Goal: Information Seeking & Learning: Learn about a topic

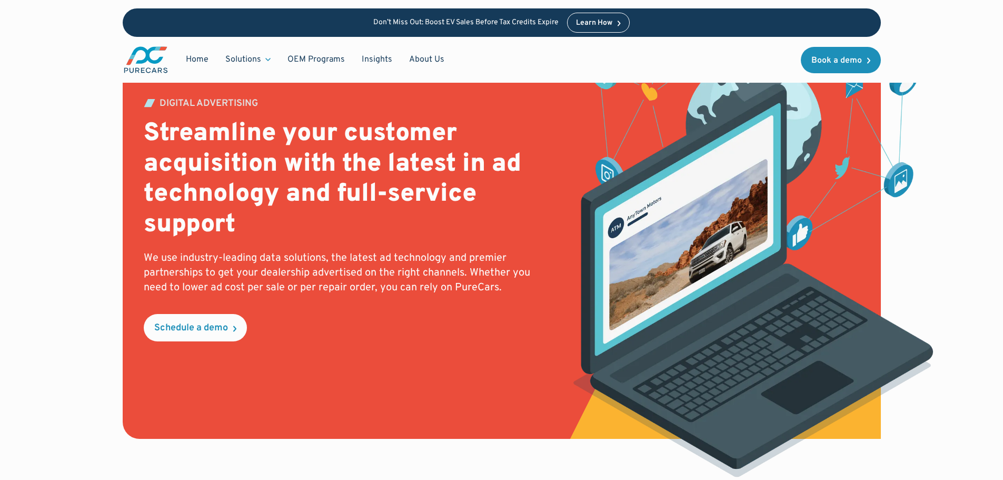
scroll to position [105, 0]
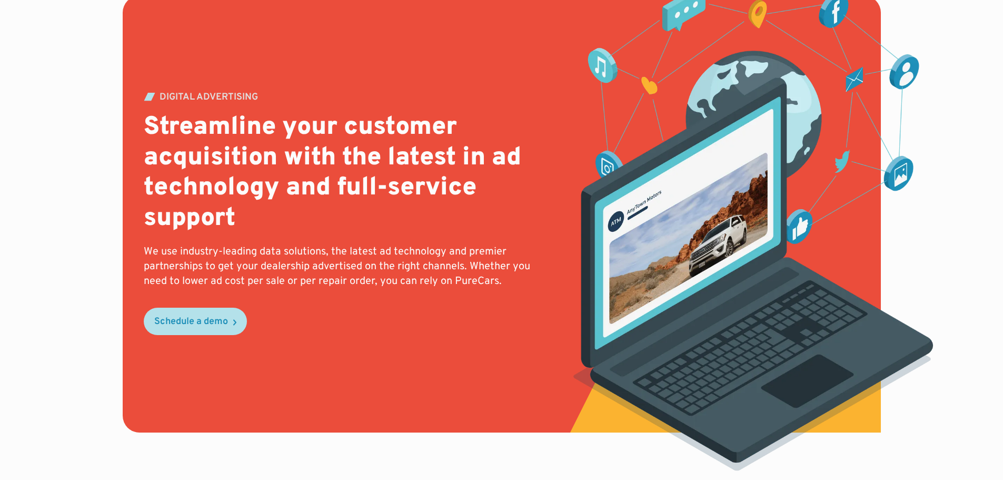
click at [227, 324] on div "Schedule a demo" at bounding box center [191, 321] width 74 height 9
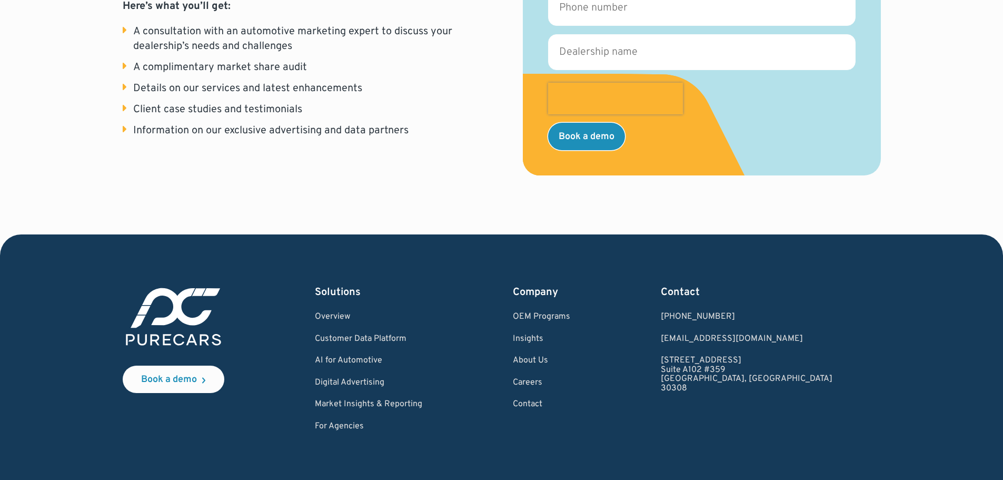
scroll to position [316, 0]
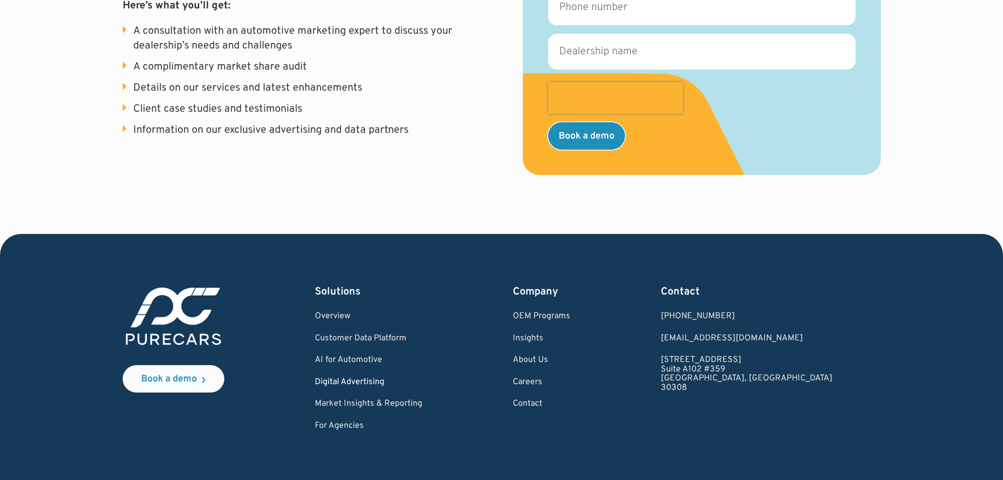
click at [387, 382] on link "Digital Advertising" at bounding box center [368, 382] width 107 height 9
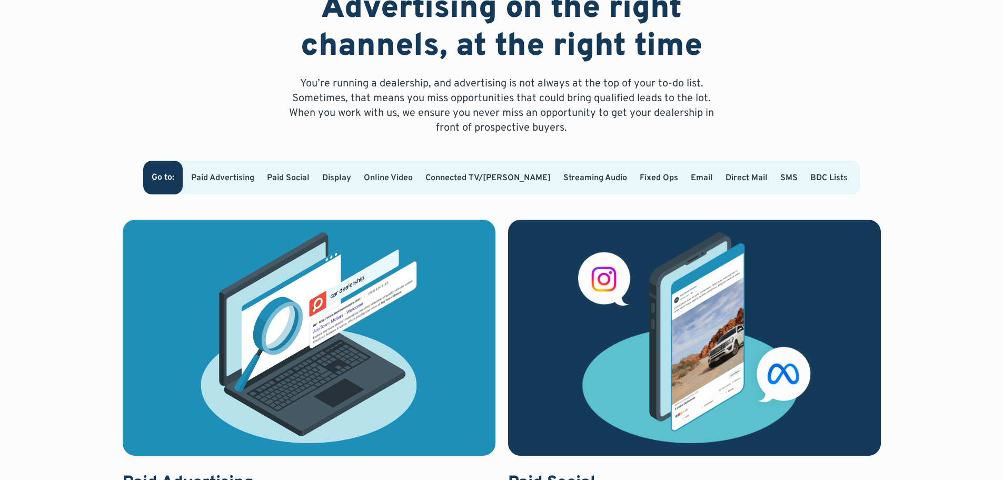
scroll to position [527, 0]
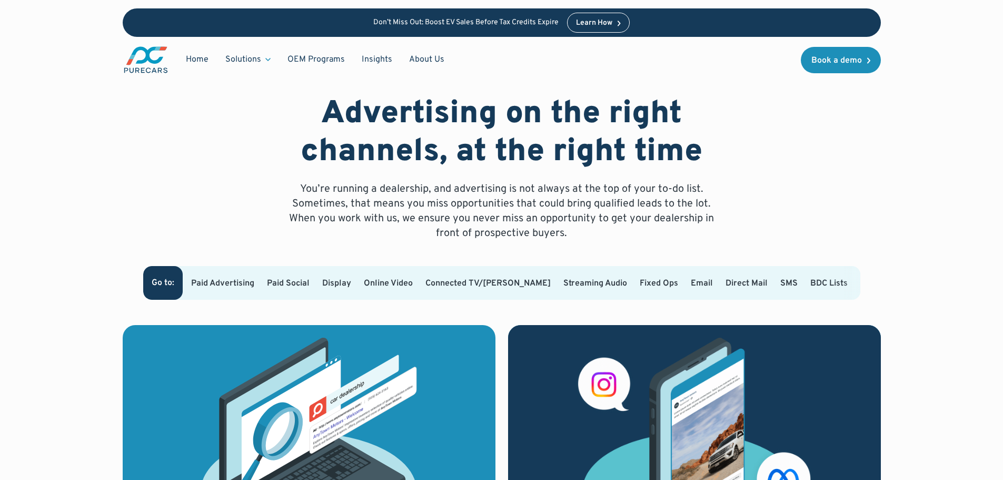
click at [229, 278] on link "Paid Advertising" at bounding box center [222, 283] width 63 height 11
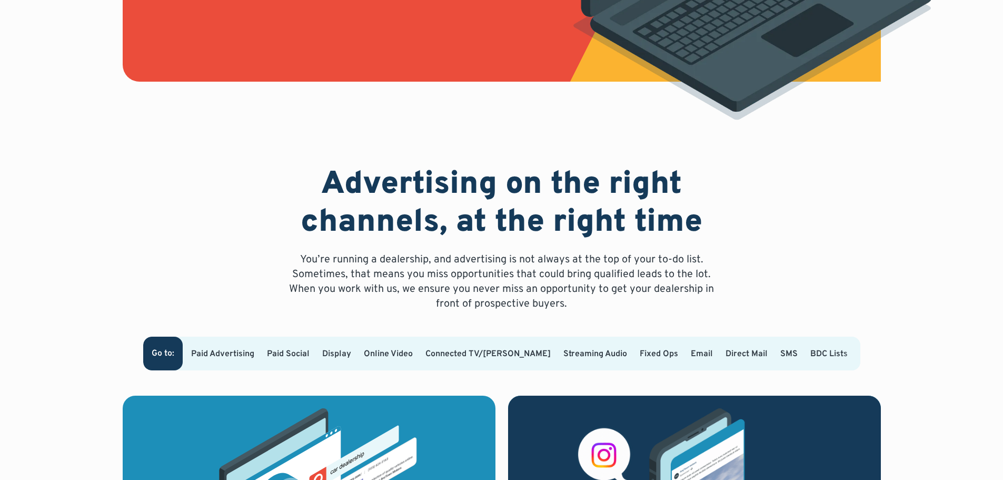
scroll to position [527, 0]
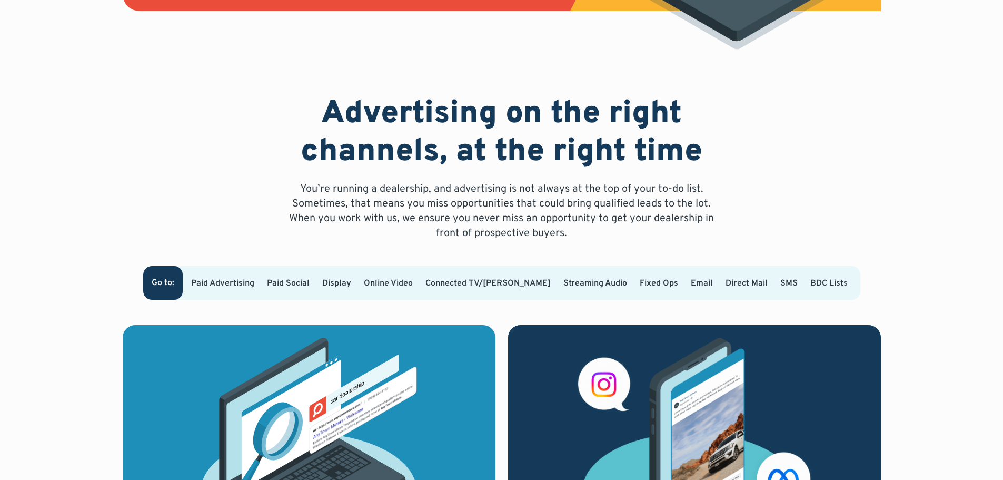
click at [844, 278] on div at bounding box center [852, 283] width 17 height 34
click at [844, 270] on div at bounding box center [852, 283] width 17 height 34
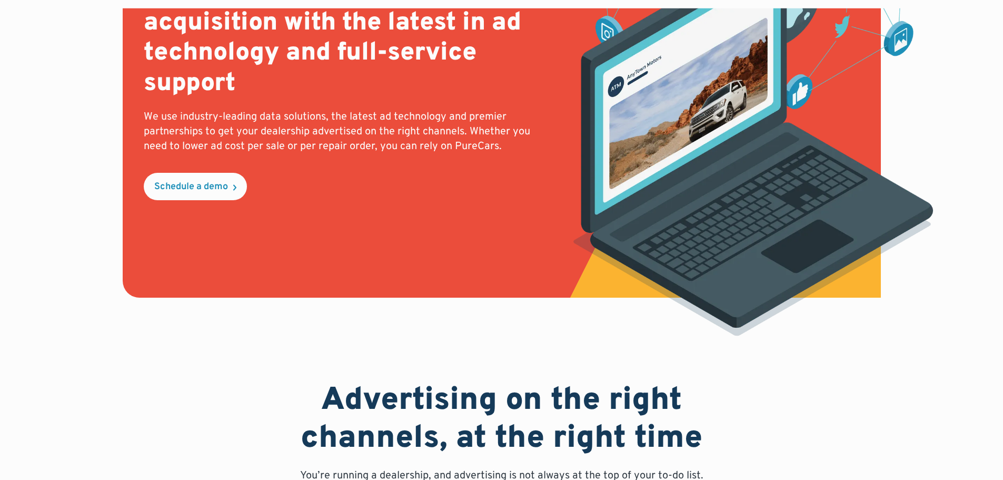
scroll to position [0, 0]
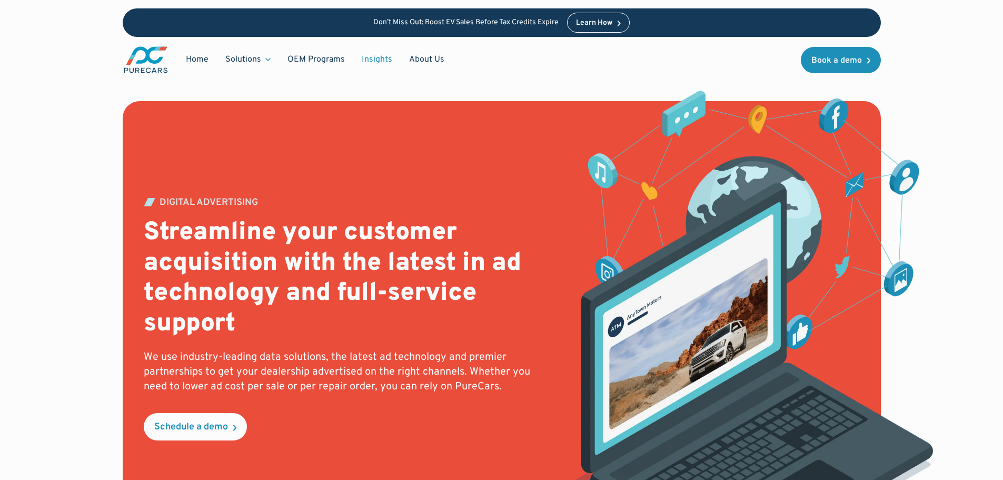
click at [371, 60] on link "Insights" at bounding box center [376, 60] width 47 height 20
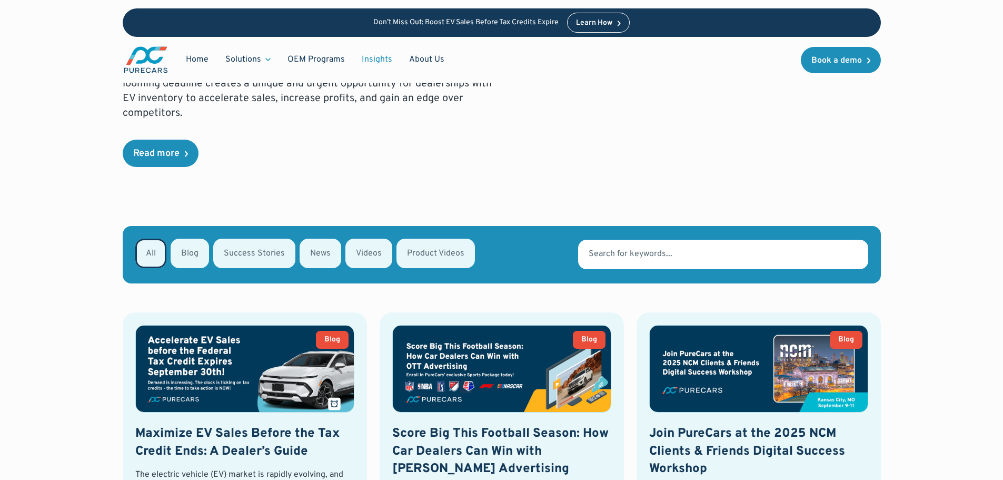
scroll to position [263, 0]
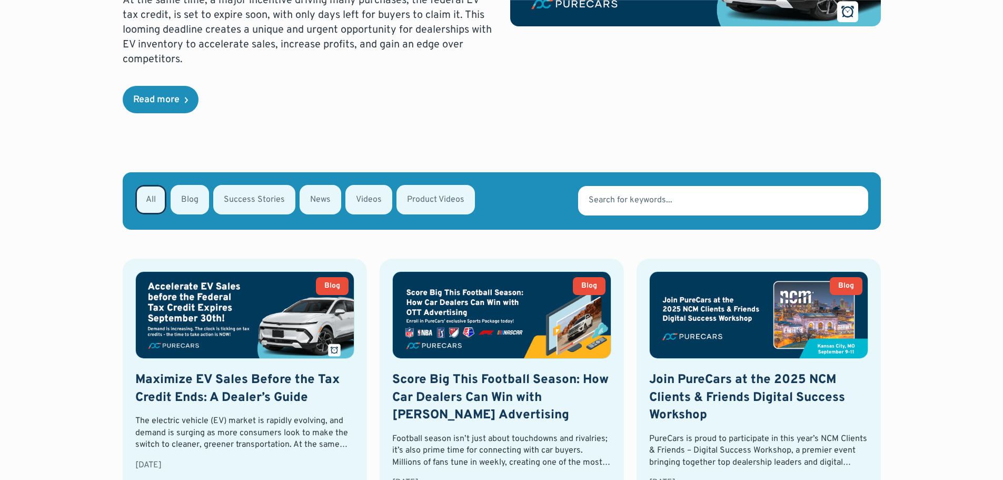
click at [197, 210] on div "Email Form" at bounding box center [190, 199] width 38 height 29
click at [188, 202] on input "Blog" at bounding box center [184, 198] width 7 height 7
radio input "true"
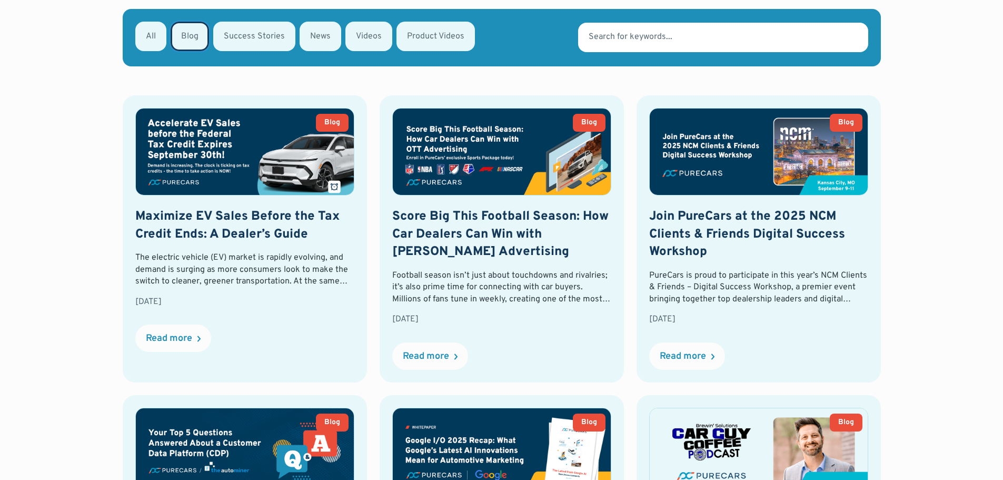
scroll to position [172, 0]
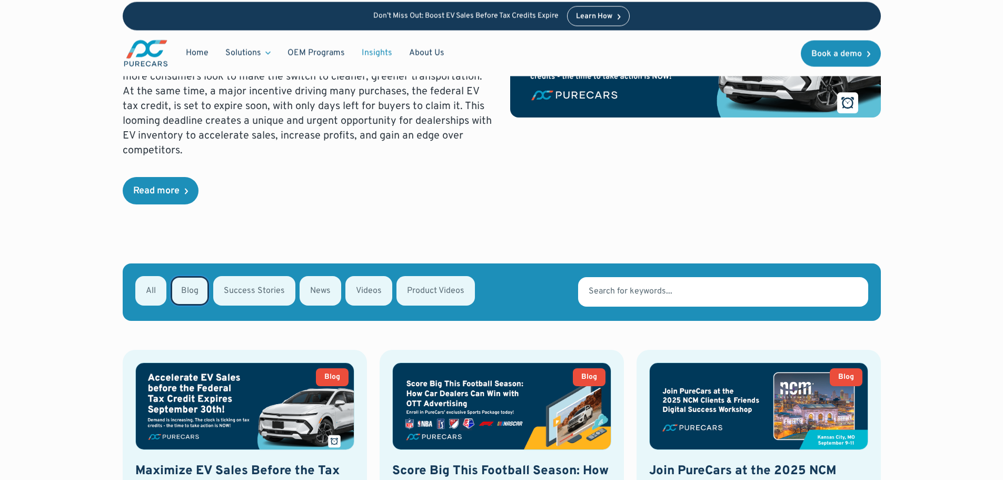
click at [255, 293] on div "Email Form" at bounding box center [254, 290] width 82 height 29
click at [231, 293] on input "Success Stories" at bounding box center [227, 290] width 7 height 7
radio input "true"
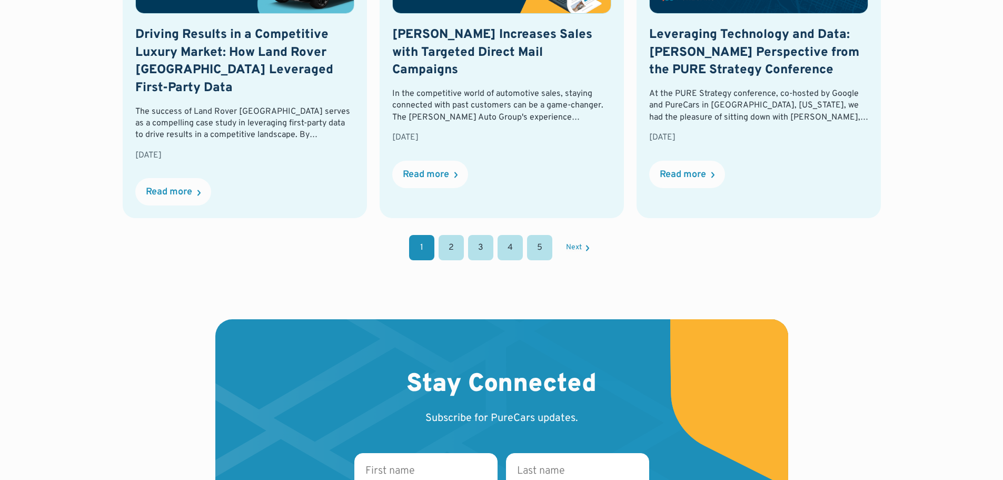
scroll to position [1226, 0]
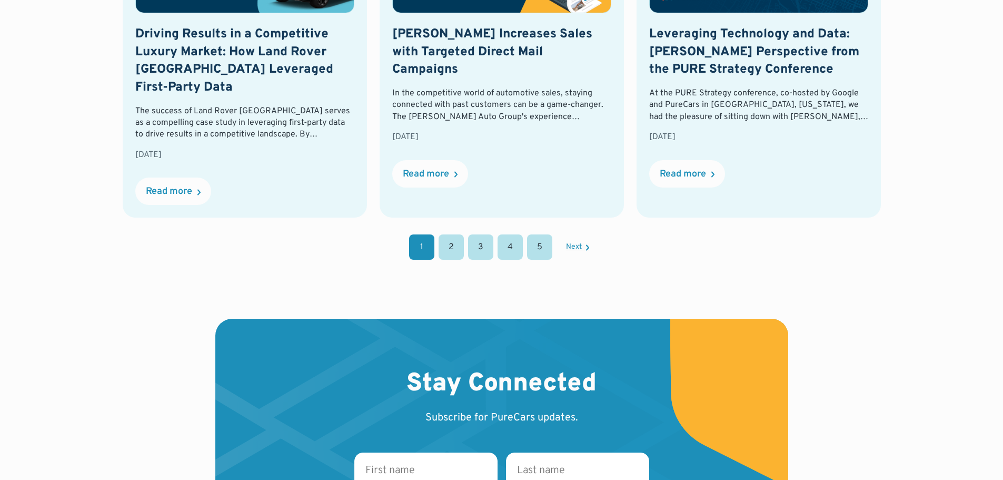
click at [447, 245] on link "2" at bounding box center [451, 246] width 25 height 25
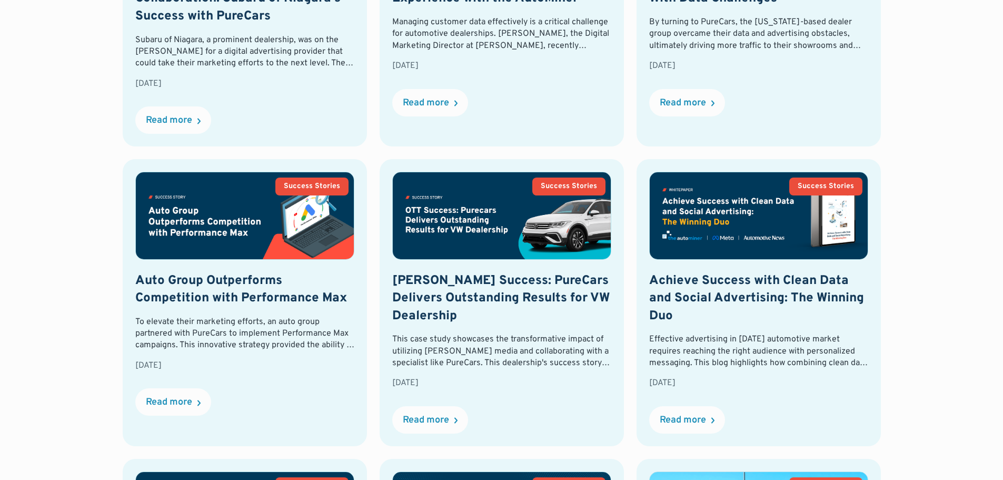
scroll to position [752, 0]
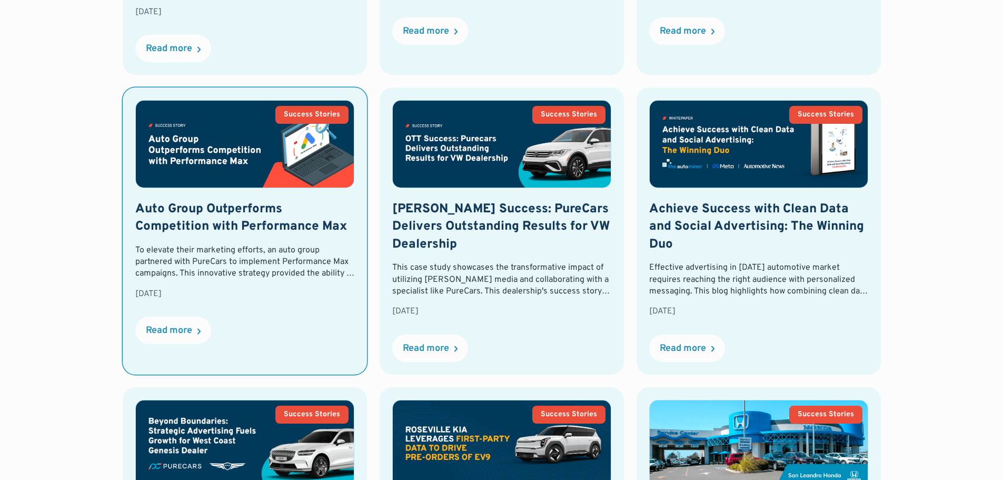
click at [339, 271] on div "To elevate their marketing efforts, an auto group partnered with PureCars to im…" at bounding box center [244, 261] width 219 height 35
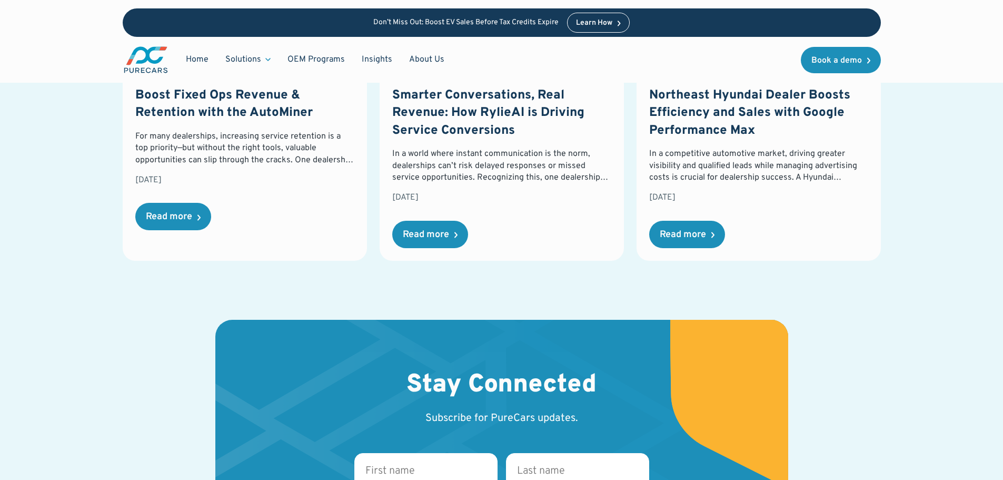
scroll to position [1527, 0]
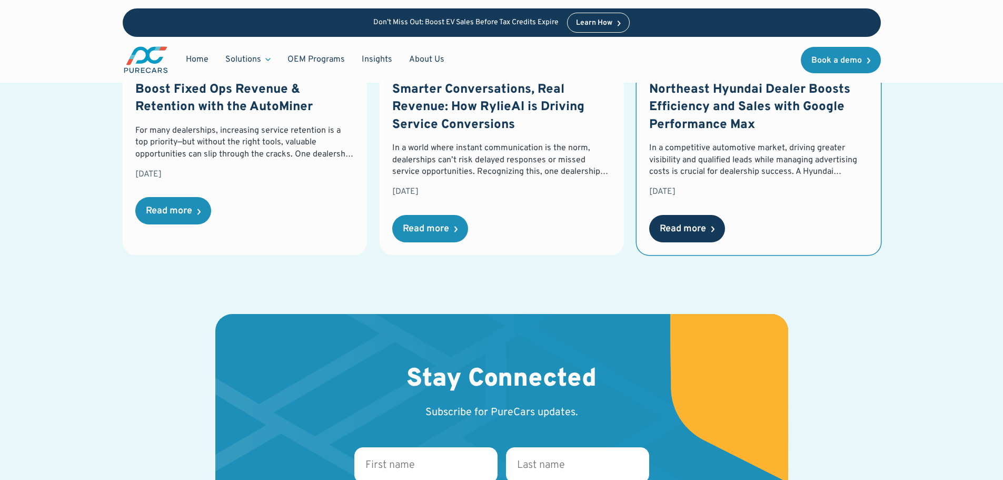
click at [670, 225] on div "Read more" at bounding box center [683, 228] width 46 height 9
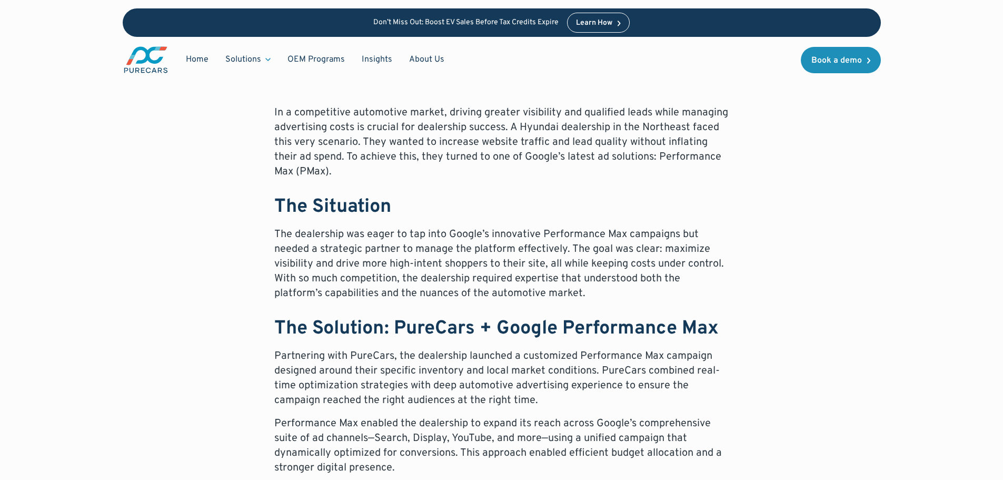
scroll to position [527, 0]
